Goal: Book appointment/travel/reservation

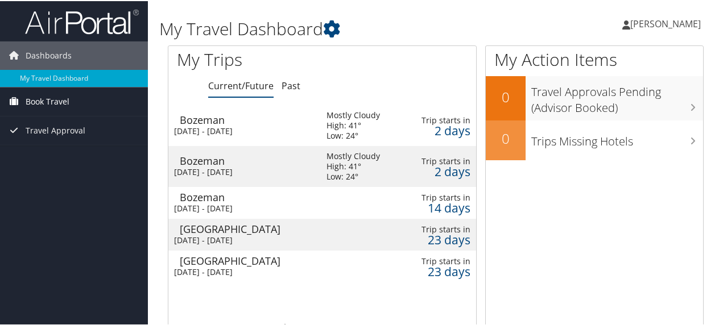
click at [63, 100] on span "Book Travel" at bounding box center [48, 100] width 44 height 28
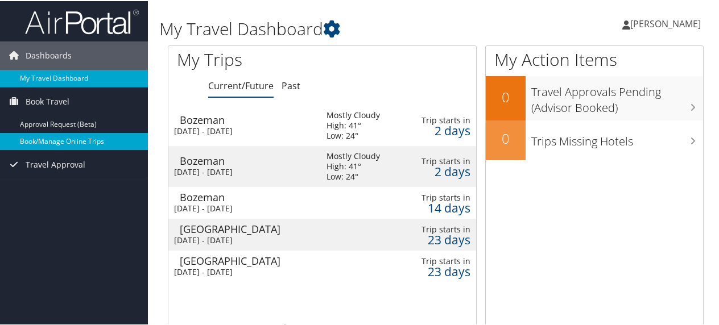
click at [67, 140] on link "Book/Manage Online Trips" at bounding box center [74, 140] width 148 height 17
click at [31, 138] on link "Book/Manage Online Trips" at bounding box center [74, 140] width 148 height 17
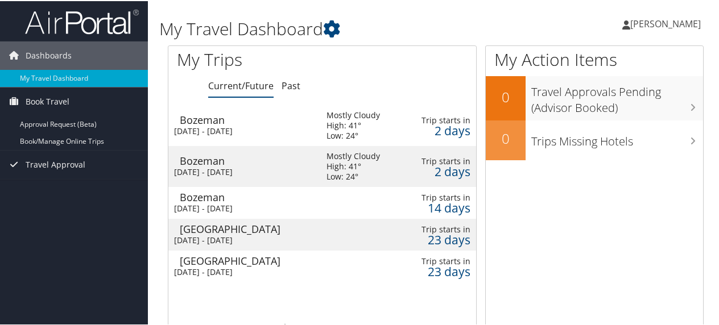
click at [664, 20] on span "[PERSON_NAME]" at bounding box center [665, 22] width 71 height 13
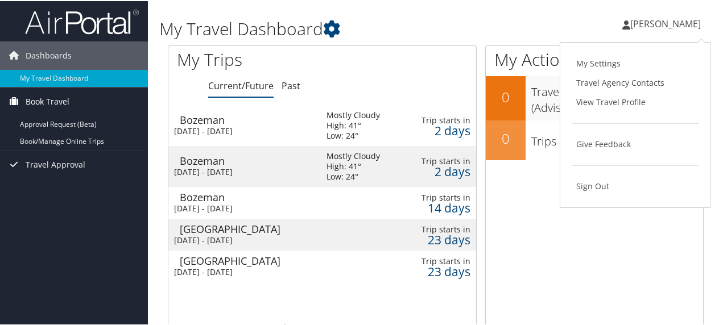
click at [50, 100] on span "Book Travel" at bounding box center [48, 100] width 44 height 28
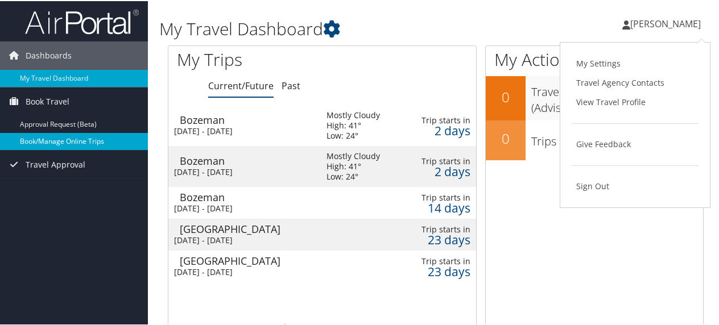
click at [51, 135] on link "Book/Manage Online Trips" at bounding box center [74, 140] width 148 height 17
